Goal: Transaction & Acquisition: Obtain resource

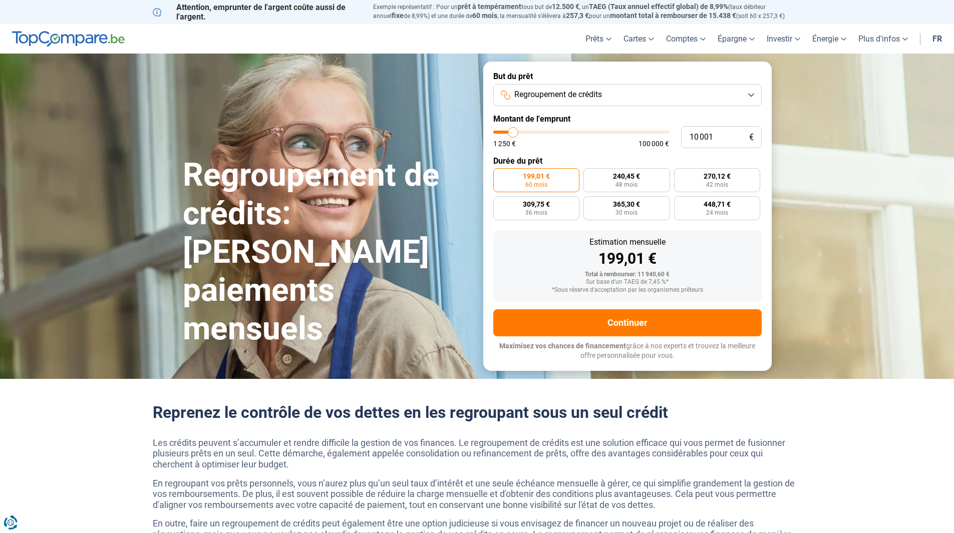
click at [614, 94] on button "Regroupement de crédits" at bounding box center [627, 95] width 268 height 22
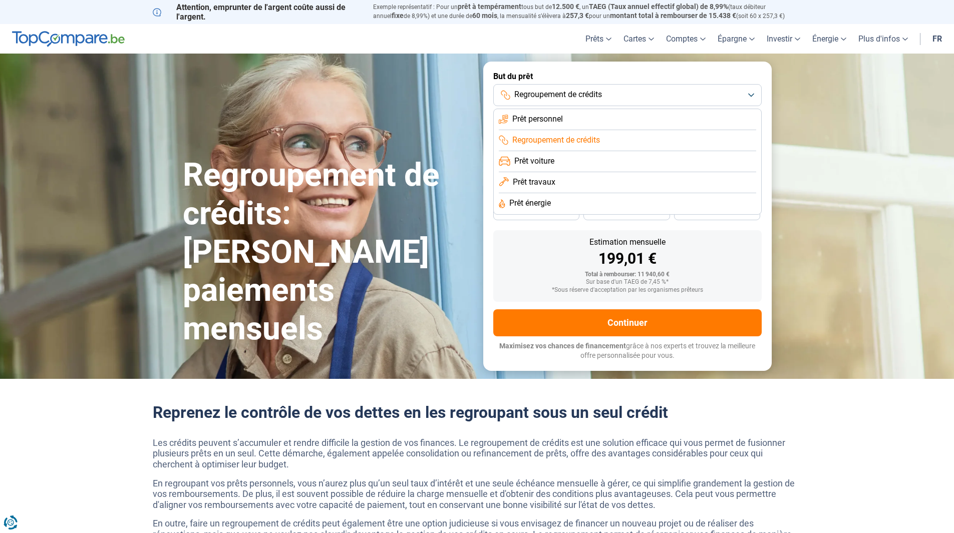
click at [602, 115] on li "Prêt personnel" at bounding box center [627, 119] width 257 height 21
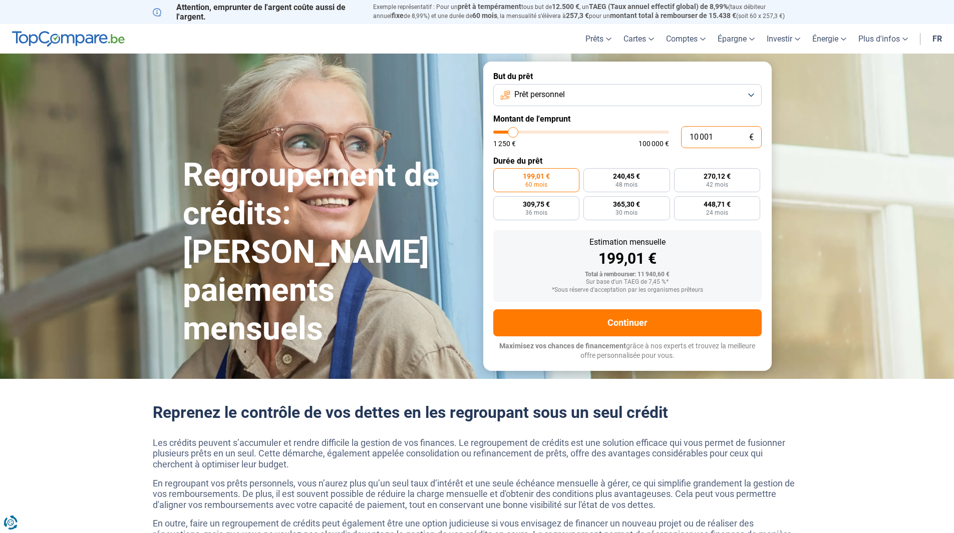
drag, startPoint x: 709, startPoint y: 140, endPoint x: 722, endPoint y: 137, distance: 12.9
click at [722, 137] on input "10 001" at bounding box center [721, 137] width 81 height 22
click at [718, 137] on input "10 001" at bounding box center [721, 137] width 81 height 22
drag, startPoint x: 718, startPoint y: 137, endPoint x: 659, endPoint y: 120, distance: 61.5
click at [668, 127] on div "10 001 € 1 250 € 100 000 €" at bounding box center [627, 137] width 268 height 22
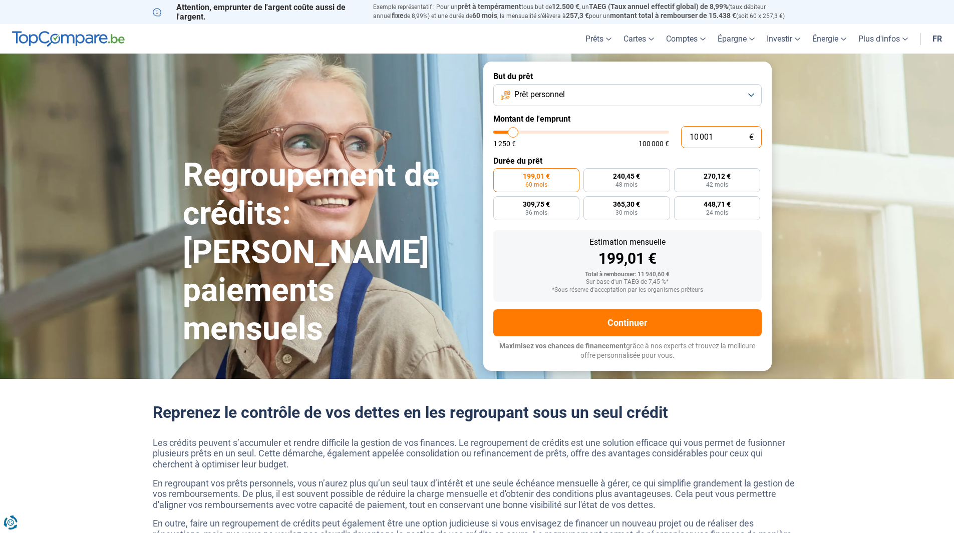
type input "10000"
radio input "true"
type input "4"
type input "1250"
type input "40"
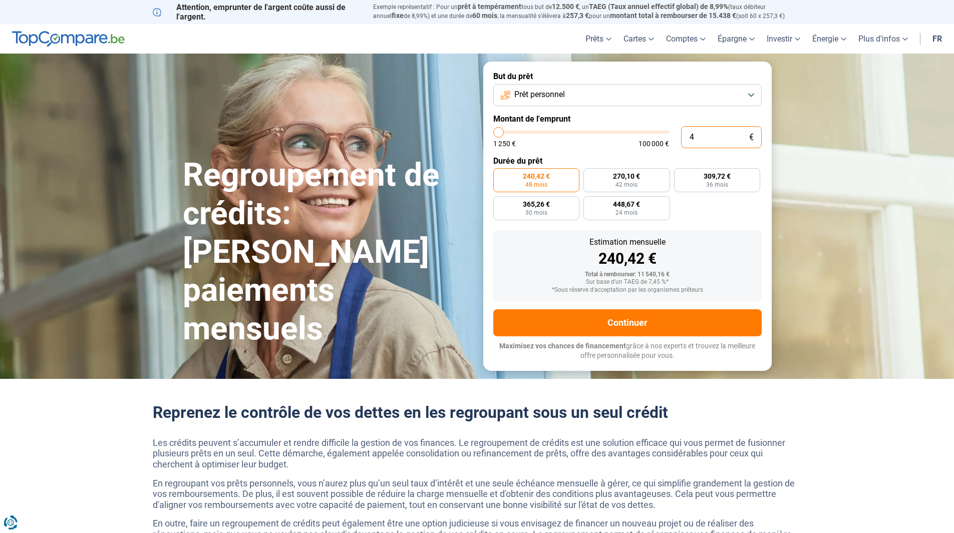
type input "1250"
type input "400"
type input "1250"
type input "4 000"
type input "4000"
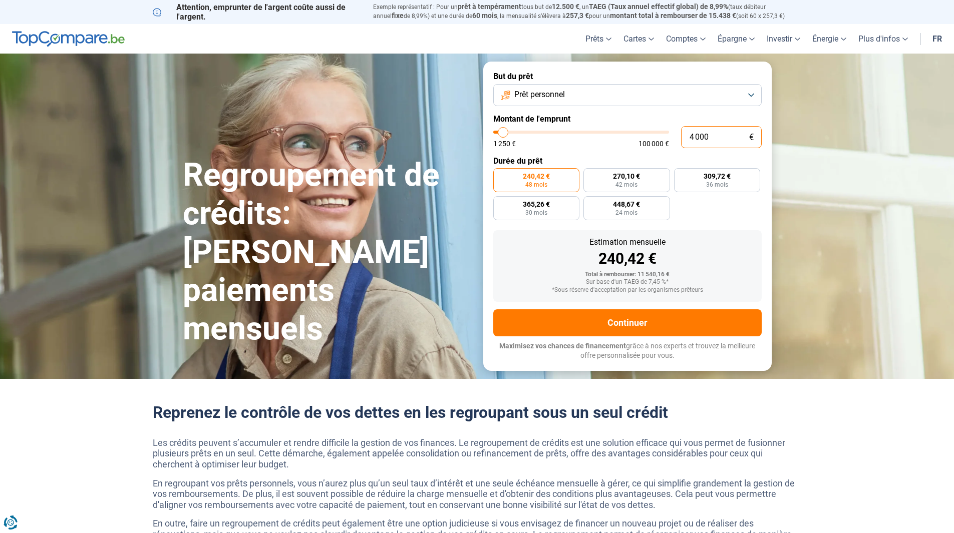
type input "4 000"
radio input "true"
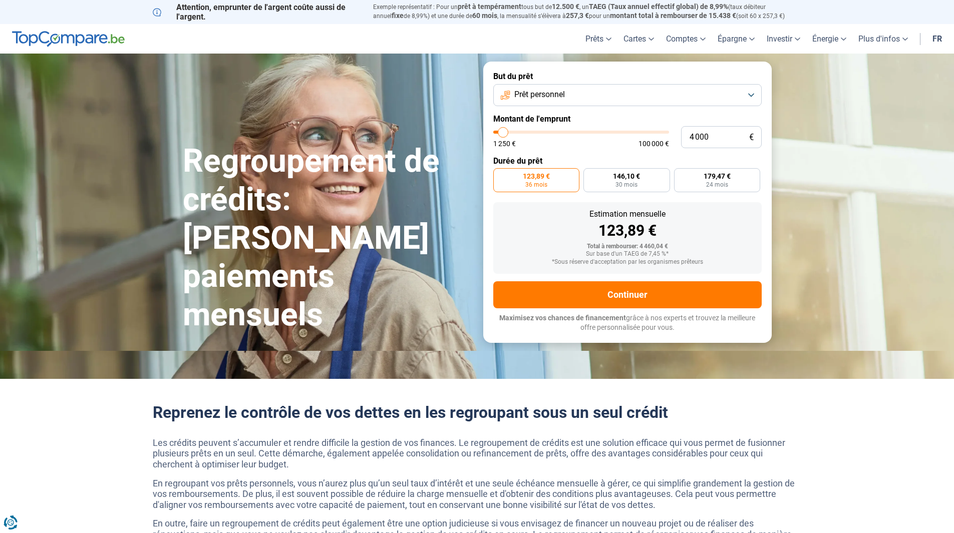
click at [570, 140] on div "1 250 € 100 000 €" at bounding box center [581, 139] width 176 height 17
